Goal: Information Seeking & Learning: Learn about a topic

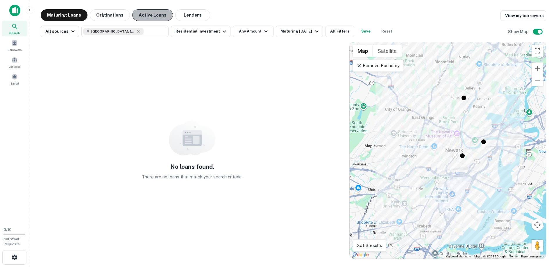
click at [143, 14] on button "Active Loans" at bounding box center [152, 15] width 41 height 12
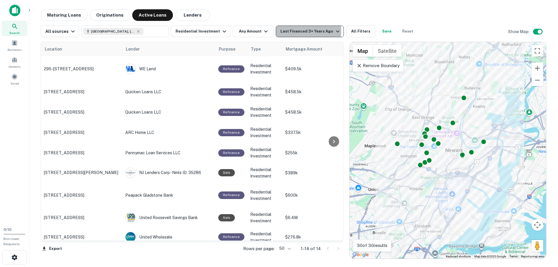
click at [285, 31] on div "Last Financed 3+ Years Ago" at bounding box center [310, 31] width 60 height 7
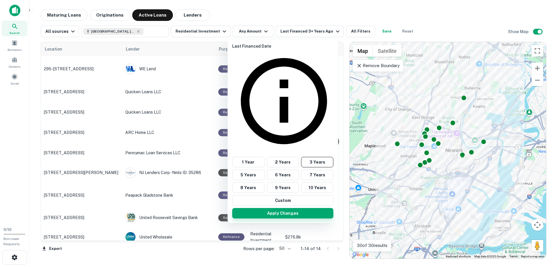
click at [286, 208] on button "Apply Changes" at bounding box center [282, 213] width 101 height 10
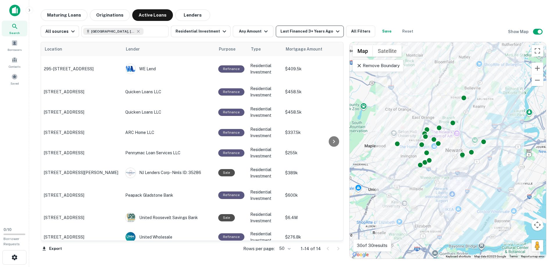
click at [334, 31] on icon "button" at bounding box center [337, 31] width 7 height 7
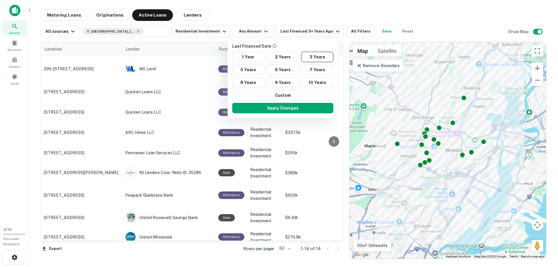
click at [357, 31] on div at bounding box center [279, 133] width 558 height 267
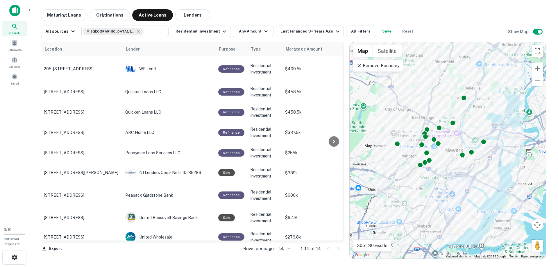
click at [389, 30] on div "All sources [GEOGRAPHIC_DATA], [GEOGRAPHIC_DATA], [GEOGRAPHIC_DATA] ​ Residenti…" at bounding box center [229, 32] width 376 height 12
click at [401, 31] on button "Reset" at bounding box center [407, 32] width 19 height 12
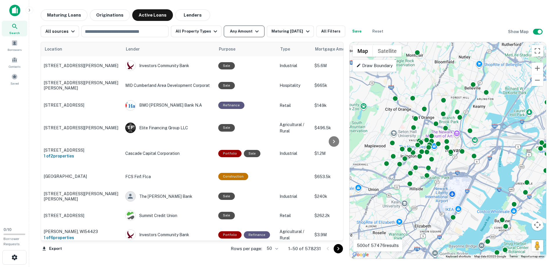
click at [247, 30] on button "Any Amount" at bounding box center [244, 32] width 41 height 12
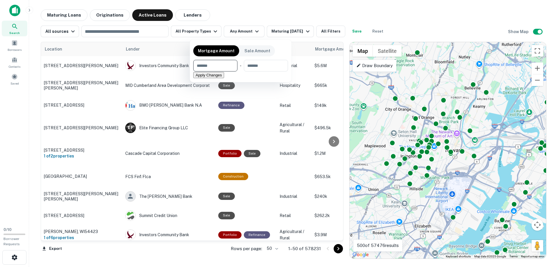
click at [174, 30] on div at bounding box center [279, 133] width 558 height 267
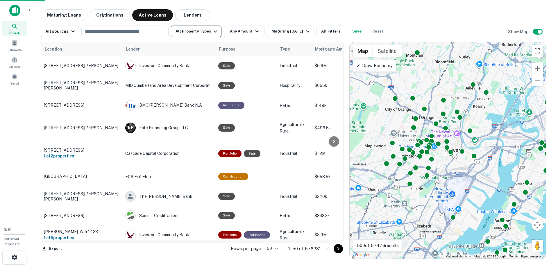
click at [193, 29] on div "Mortgage Amount Sale Amount ​ - ​ Apply Changes" at bounding box center [279, 133] width 558 height 267
click at [216, 34] on button "All Property Types" at bounding box center [196, 32] width 51 height 12
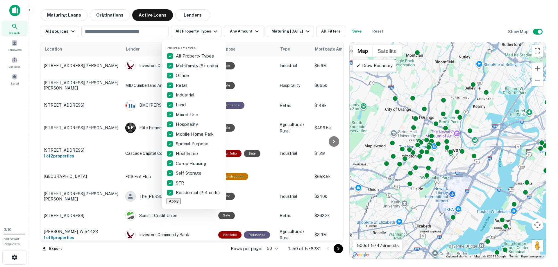
click at [194, 55] on p "All Property Types" at bounding box center [195, 56] width 39 height 7
click at [188, 194] on p "Residential (2-4 units)" at bounding box center [198, 192] width 45 height 7
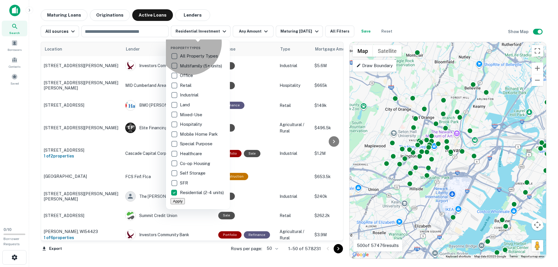
click at [185, 204] on button "Apply" at bounding box center [178, 201] width 14 height 6
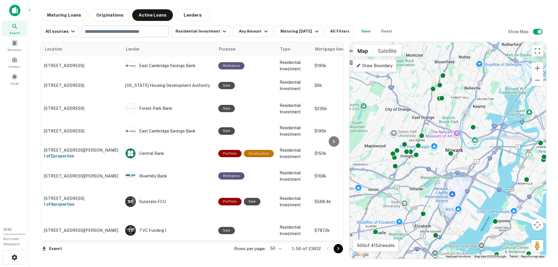
click at [139, 37] on div "​" at bounding box center [124, 32] width 87 height 12
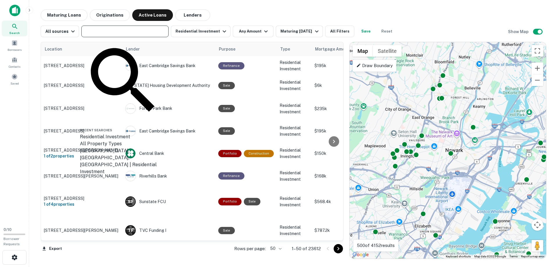
click at [139, 33] on input "text" at bounding box center [124, 31] width 83 height 8
click at [139, 30] on input "text" at bounding box center [124, 31] width 83 height 8
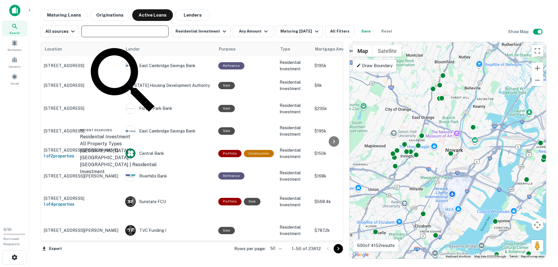
click at [139, 30] on input "text" at bounding box center [124, 31] width 83 height 8
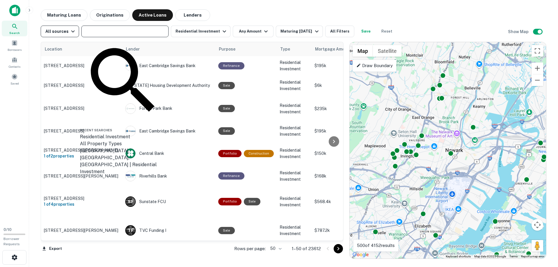
click at [57, 30] on div "All sources" at bounding box center [60, 31] width 31 height 7
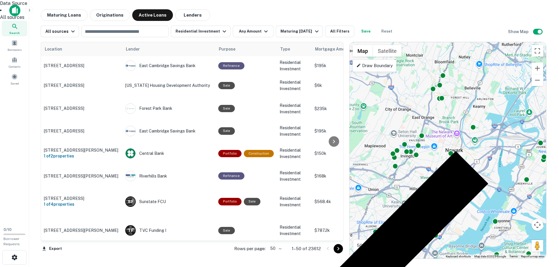
click at [58, 30] on div at bounding box center [279, 133] width 558 height 267
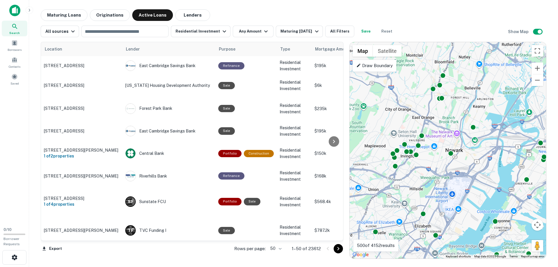
click at [125, 25] on div "All sources ​ Residential Investment Any Amount Maturing [DATE] All Filters Sav…" at bounding box center [294, 29] width 506 height 16
click at [128, 28] on input "text" at bounding box center [124, 31] width 83 height 8
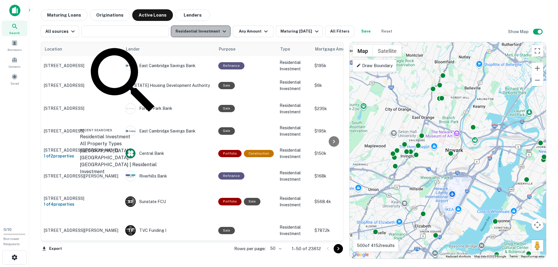
click at [216, 28] on button "Residential Investment" at bounding box center [201, 32] width 60 height 12
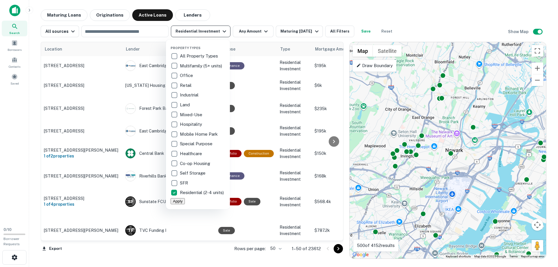
click at [216, 29] on div at bounding box center [279, 133] width 558 height 267
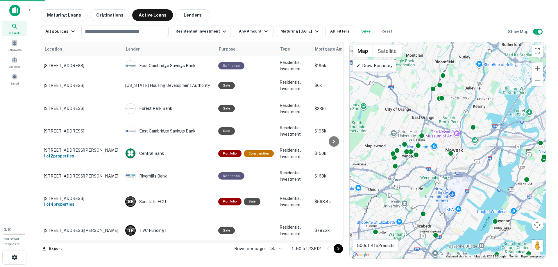
click at [286, 30] on div at bounding box center [279, 133] width 558 height 267
click at [304, 33] on div "Property Types All Property Types Multifamily (5+ units) Office Retail Industri…" at bounding box center [279, 133] width 558 height 267
click at [316, 31] on div "Property Types All Property Types Multifamily (5+ units) Office Retail Industri…" at bounding box center [279, 133] width 558 height 267
click at [140, 26] on div "Property Types All Property Types Multifamily (5+ units) Office Retail Industri…" at bounding box center [279, 133] width 558 height 267
click at [143, 32] on div "Property Types All Property Types Multifamily (5+ units) Office Retail Industri…" at bounding box center [279, 133] width 558 height 267
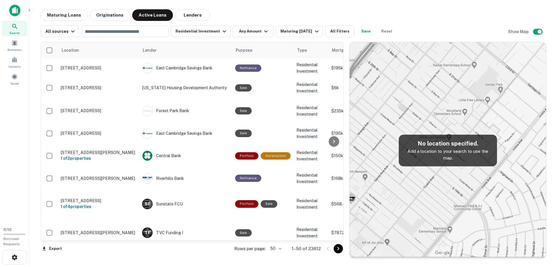
click at [214, 34] on button "Residential Investment" at bounding box center [201, 32] width 60 height 12
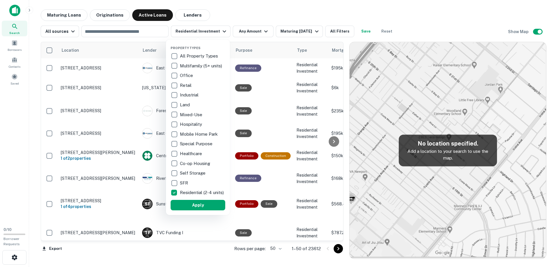
click at [254, 14] on div at bounding box center [279, 133] width 558 height 267
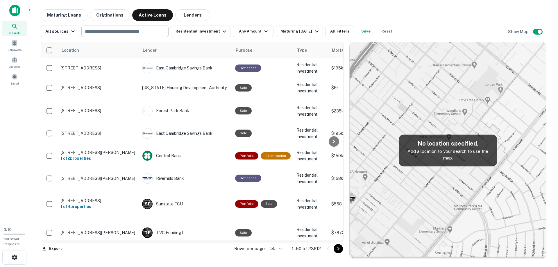
click at [142, 36] on div "​" at bounding box center [124, 32] width 87 height 12
